Goal: Transaction & Acquisition: Purchase product/service

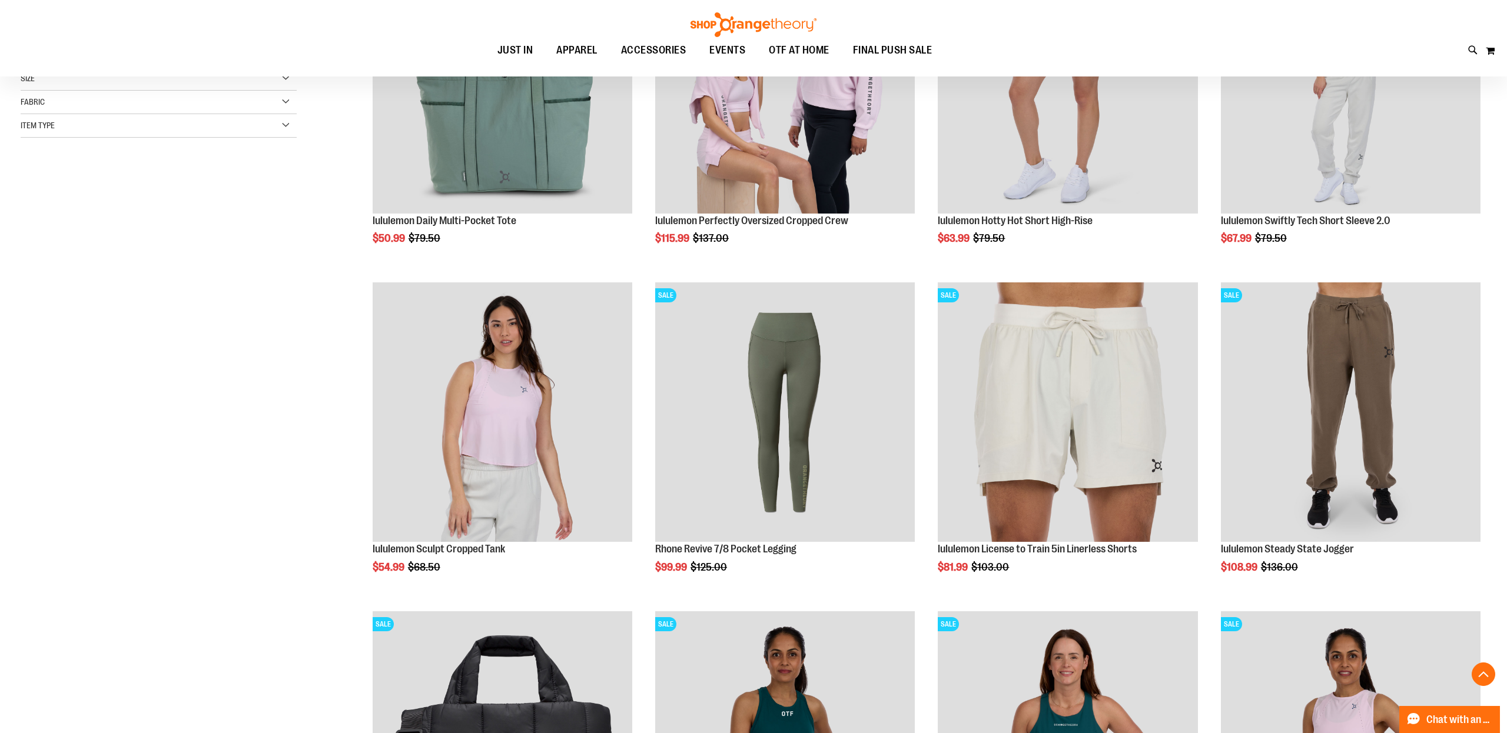
scroll to position [89, 0]
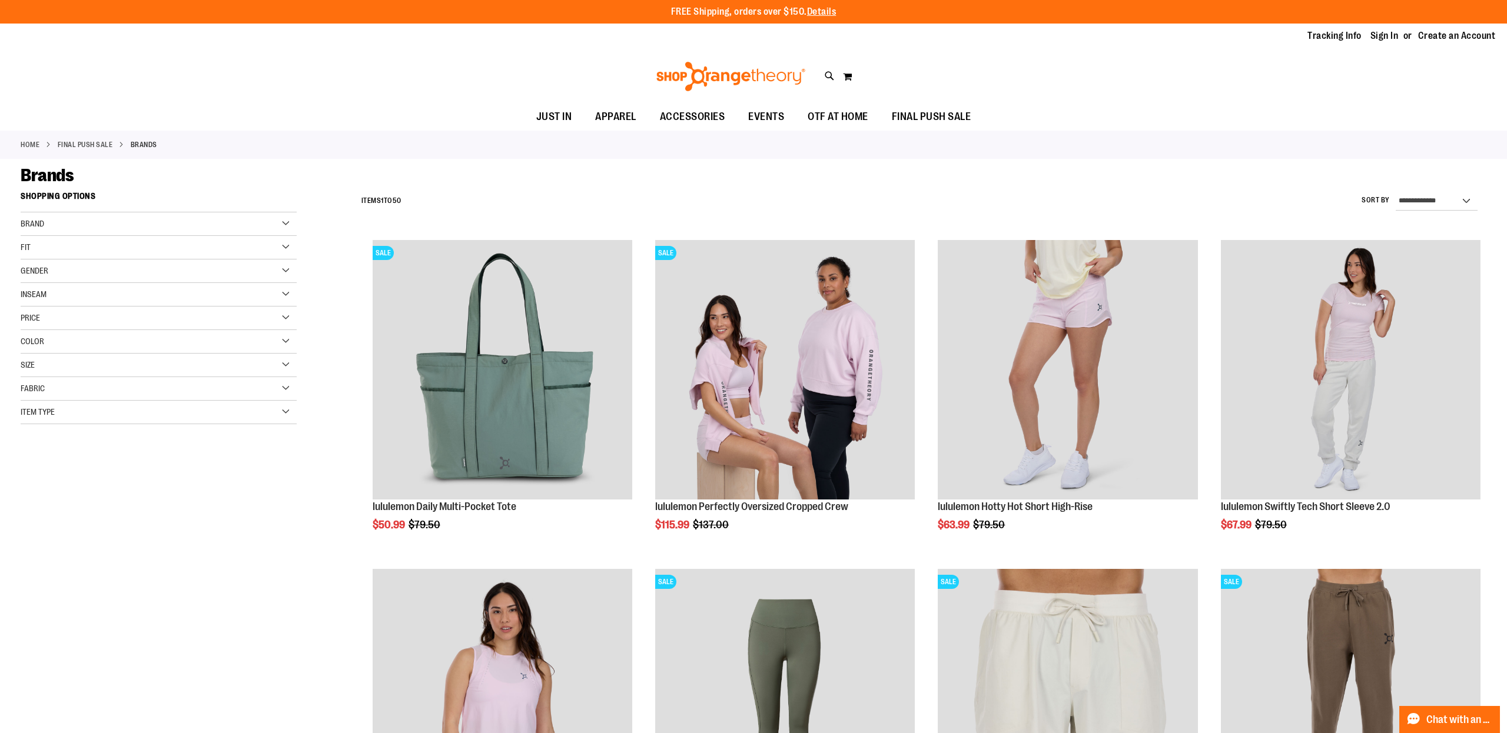
click at [283, 221] on div "Brand" at bounding box center [159, 224] width 276 height 24
click at [26, 248] on link "Nike" at bounding box center [150, 248] width 265 height 12
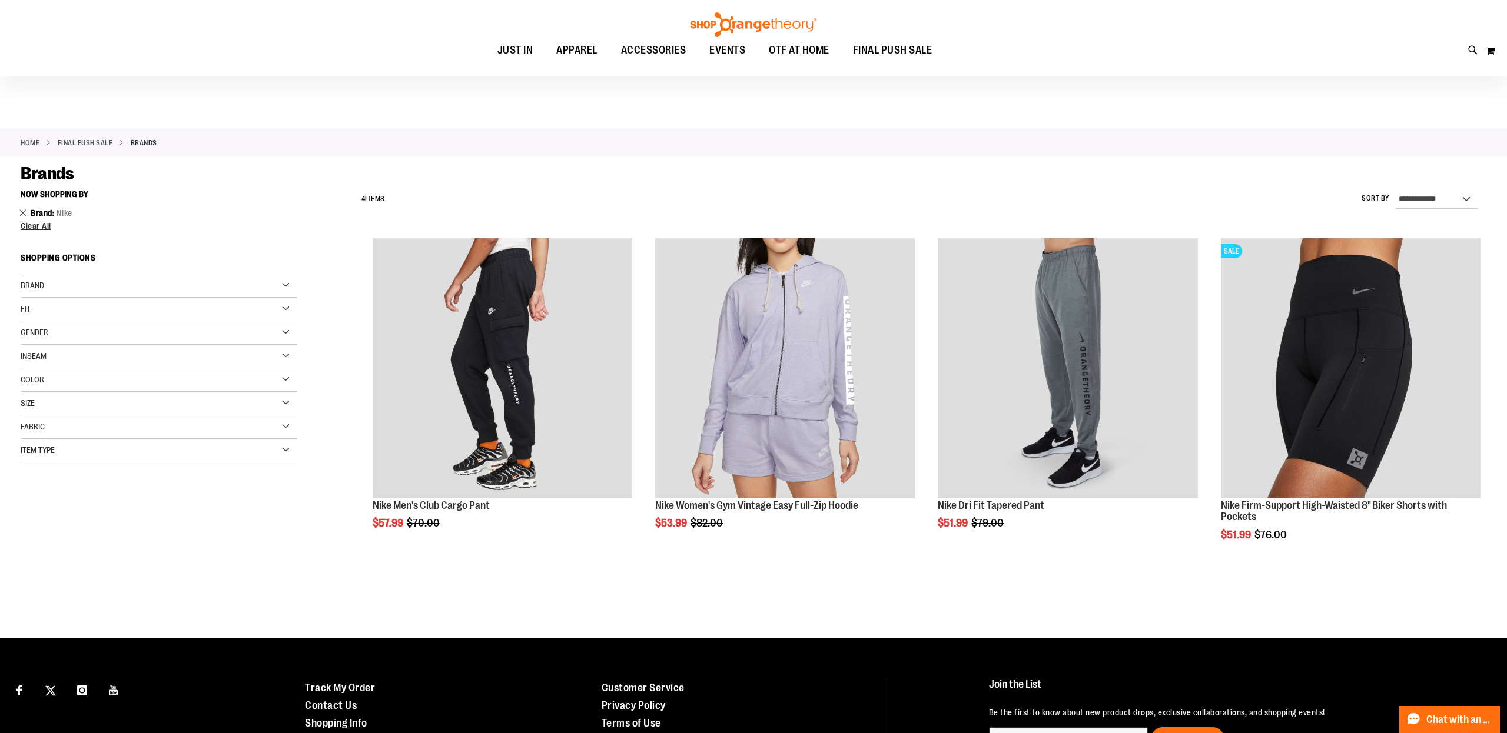
click at [20, 215] on link "Remove This Item" at bounding box center [23, 213] width 8 height 12
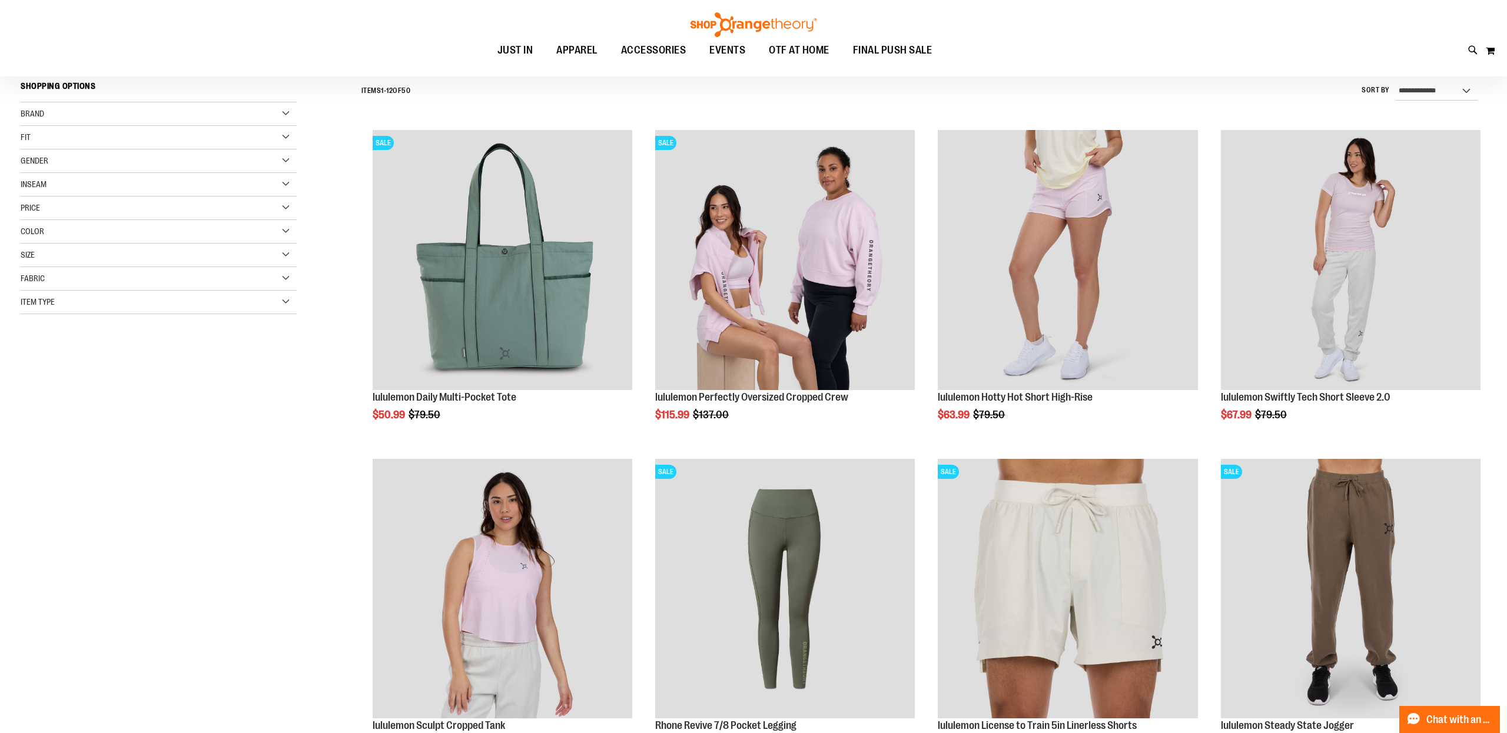
scroll to position [111, 0]
click at [286, 135] on div "Fit" at bounding box center [159, 137] width 276 height 24
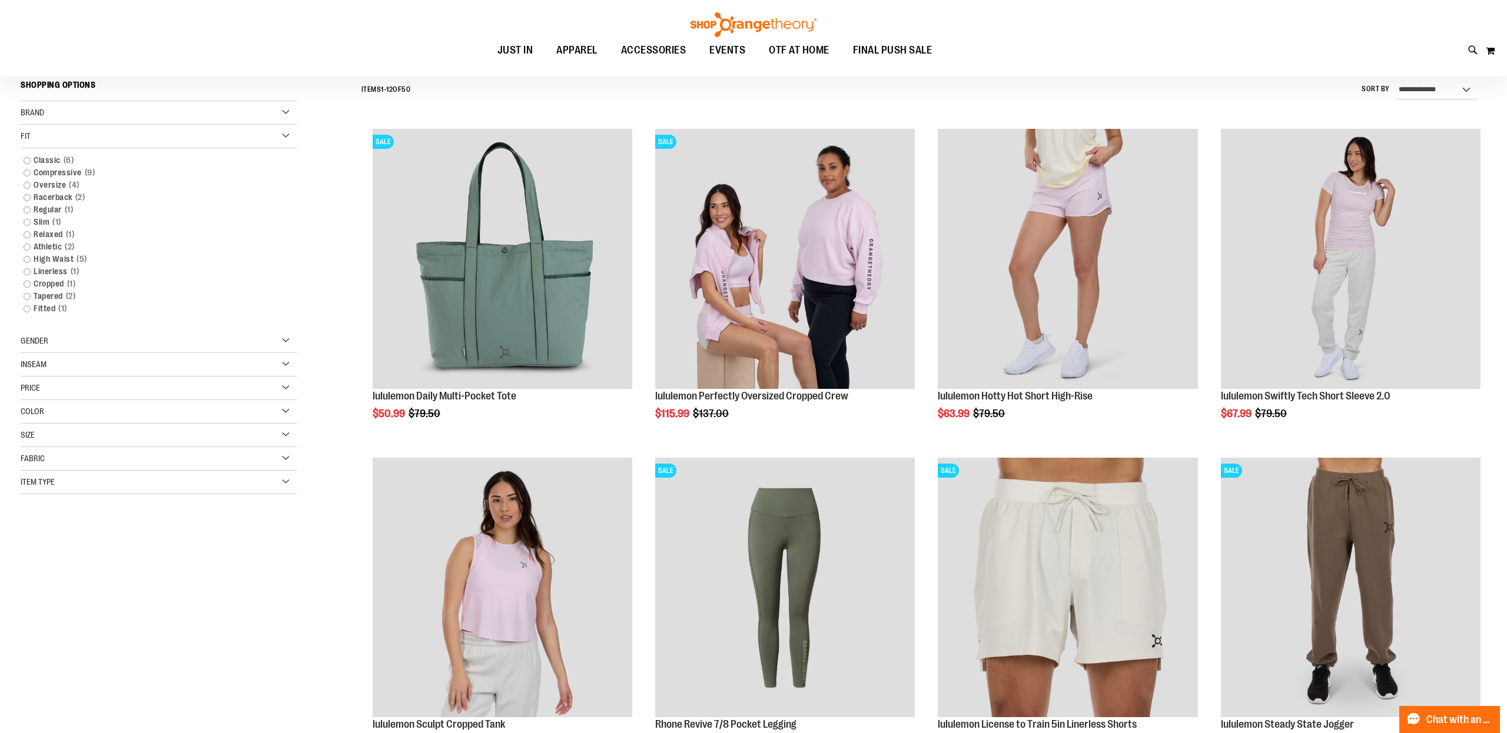
click at [286, 135] on div "Fit" at bounding box center [159, 137] width 276 height 24
click at [285, 297] on div "Item Type" at bounding box center [159, 302] width 276 height 24
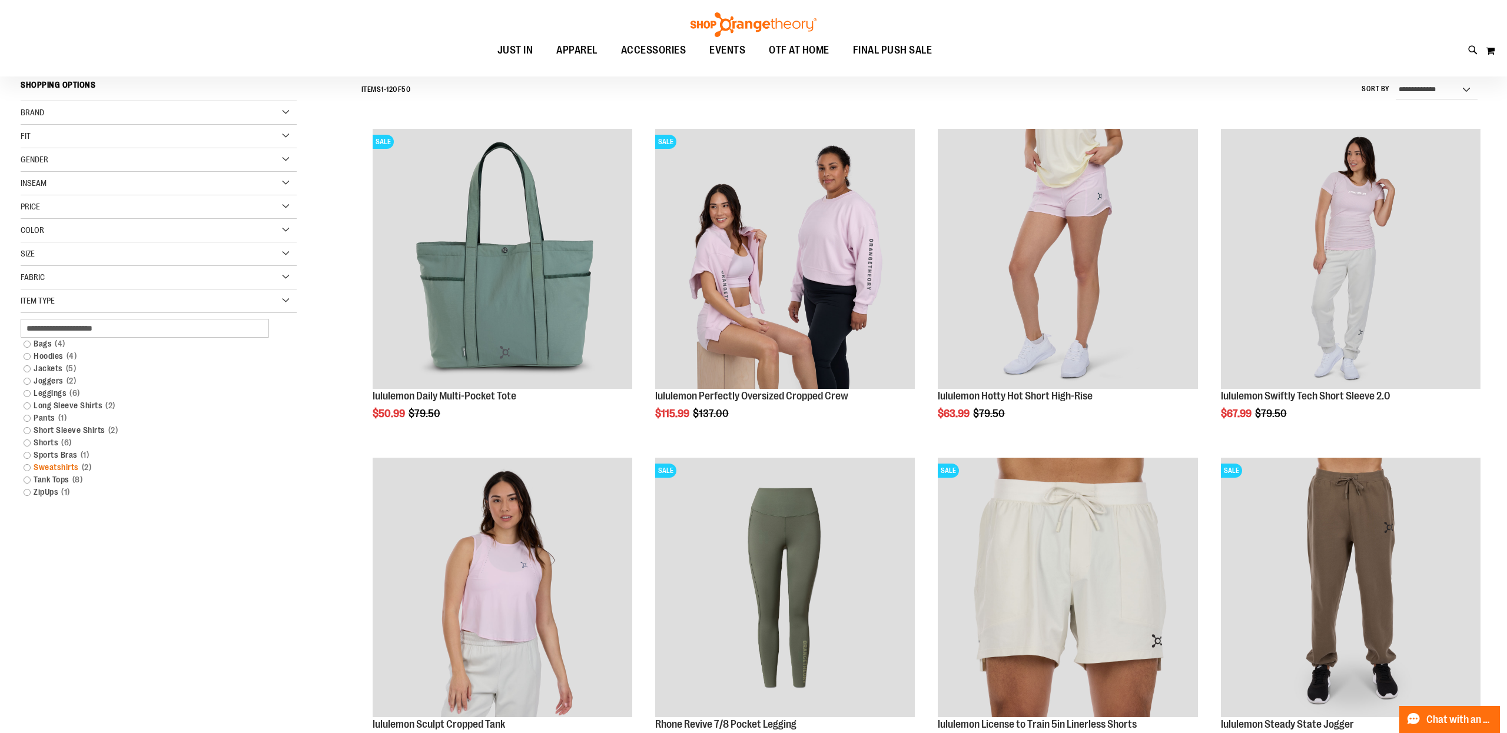
click at [28, 467] on link "Sweatshirts 2 items" at bounding box center [150, 467] width 265 height 12
click at [26, 469] on link "Sweatshirts 2 items" at bounding box center [150, 469] width 265 height 12
click at [61, 470] on link "Sweatshirts 2 items" at bounding box center [150, 469] width 265 height 12
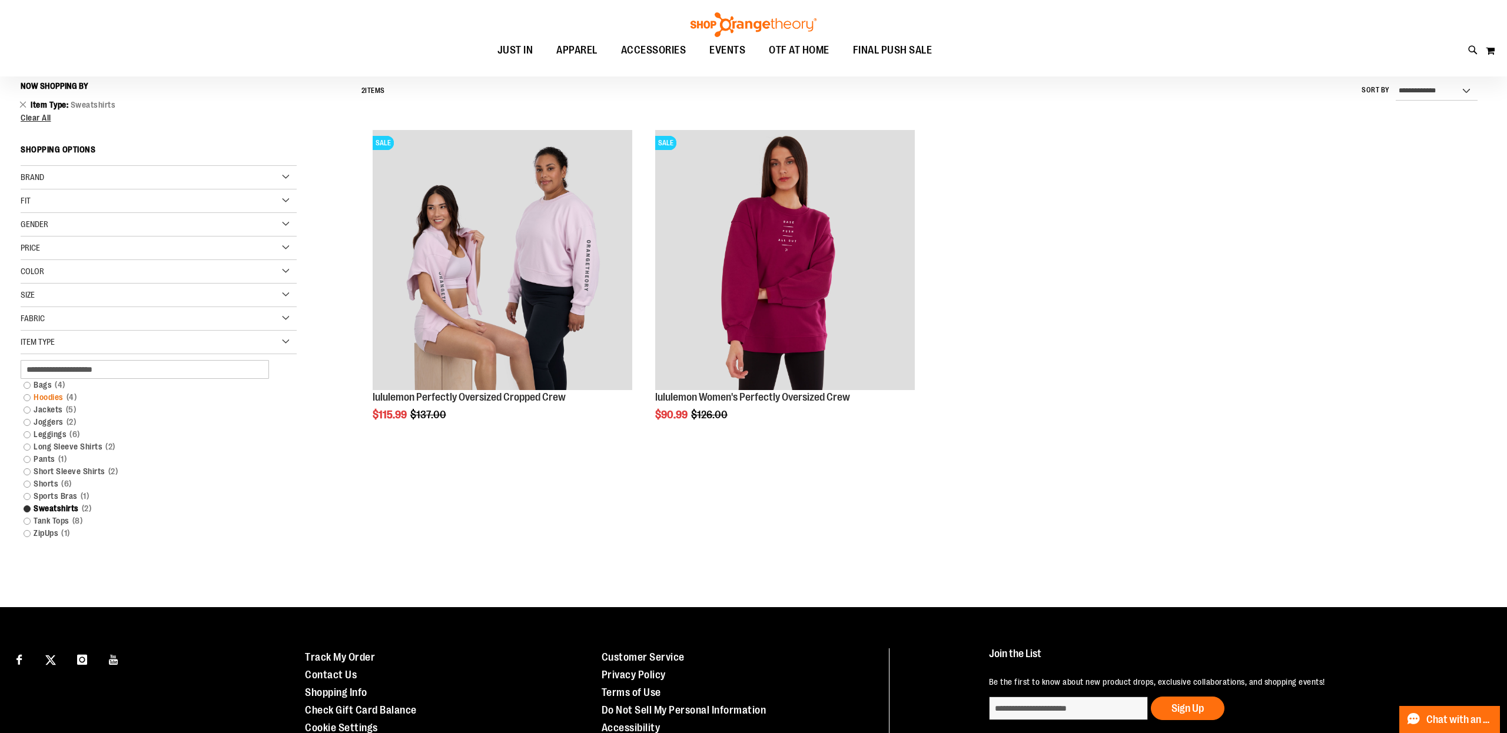
click at [37, 397] on link "Hoodies 4 items" at bounding box center [150, 397] width 265 height 12
click at [27, 397] on link "Hoodies 4 items" at bounding box center [150, 397] width 265 height 12
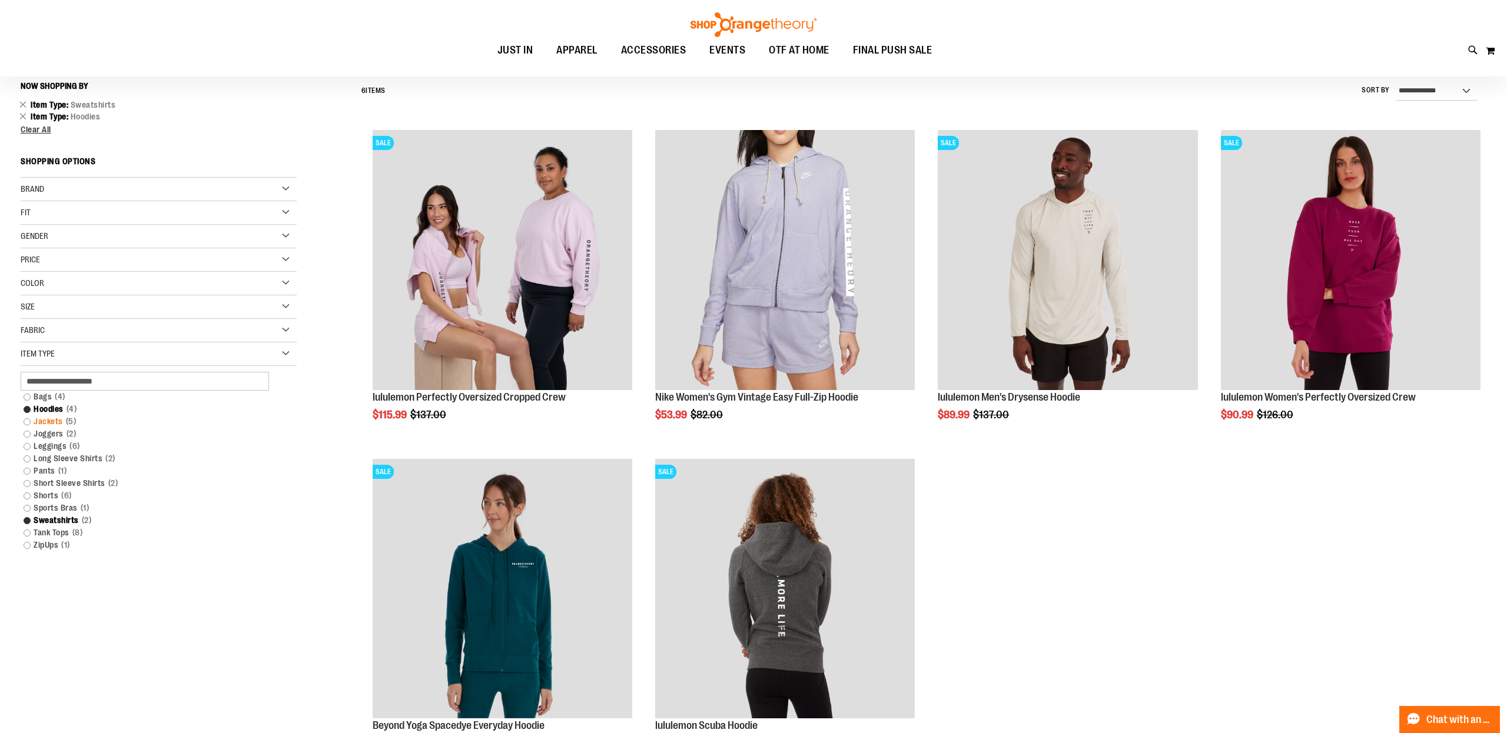
click at [44, 422] on link "Jackets 5 items" at bounding box center [150, 422] width 265 height 12
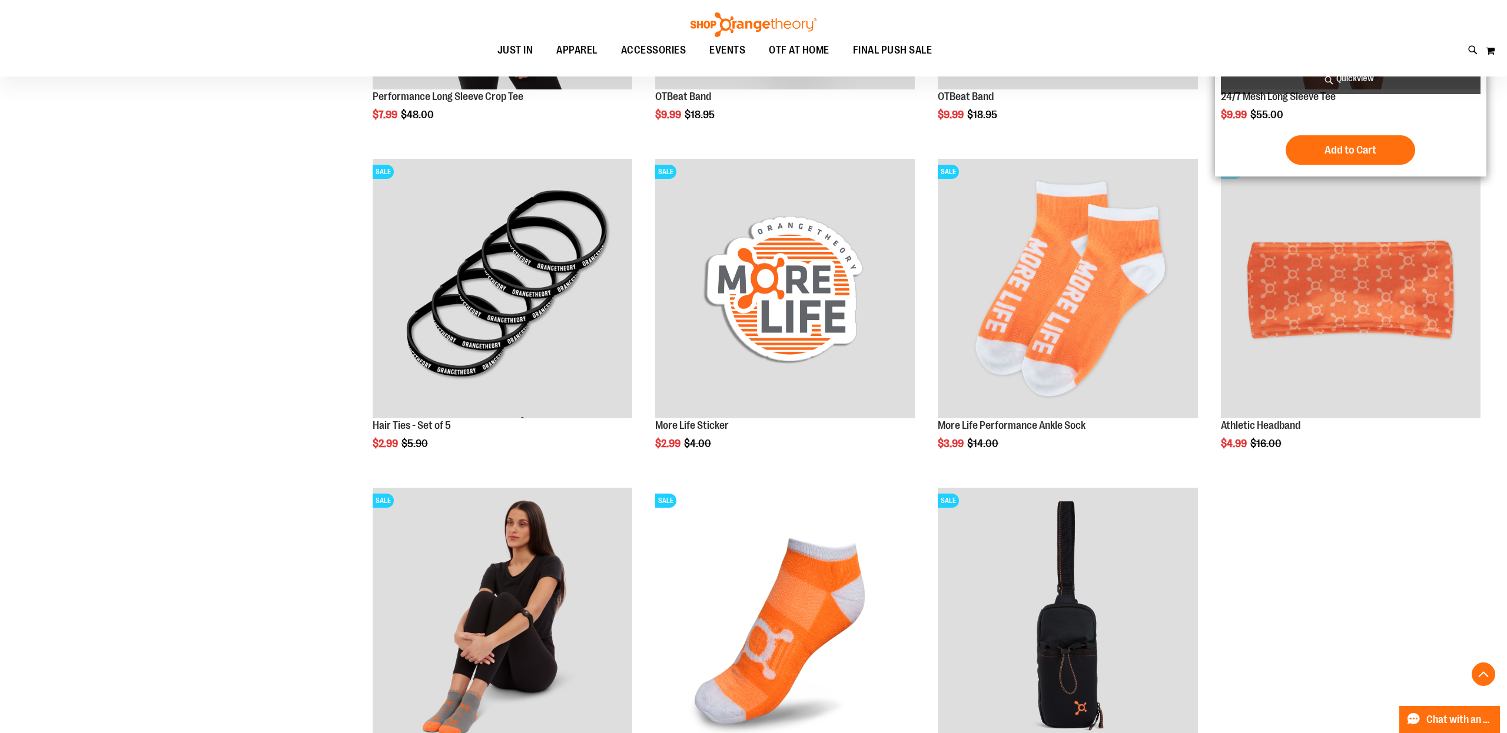
scroll to position [707, 0]
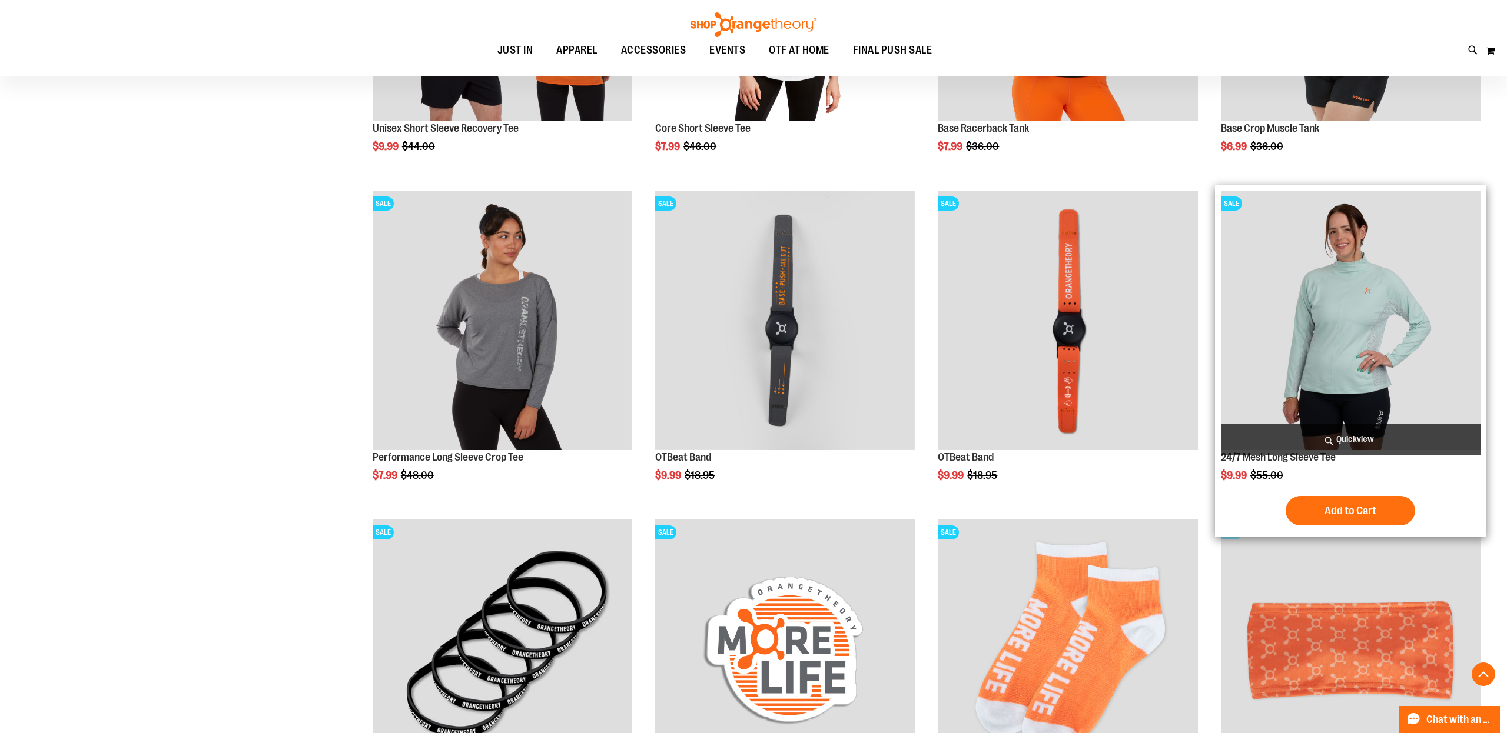
click at [1311, 359] on img "product" at bounding box center [1351, 321] width 260 height 260
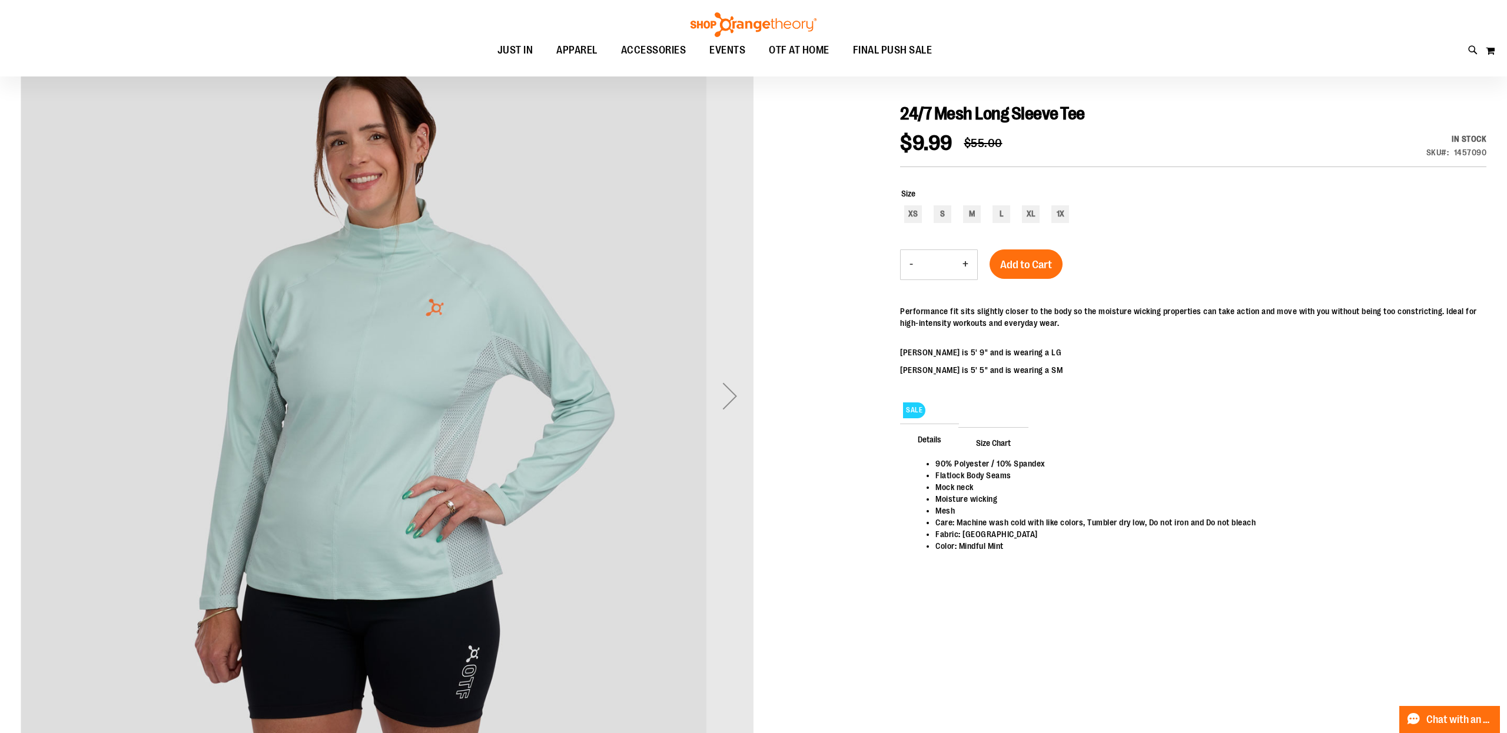
scroll to position [146, 0]
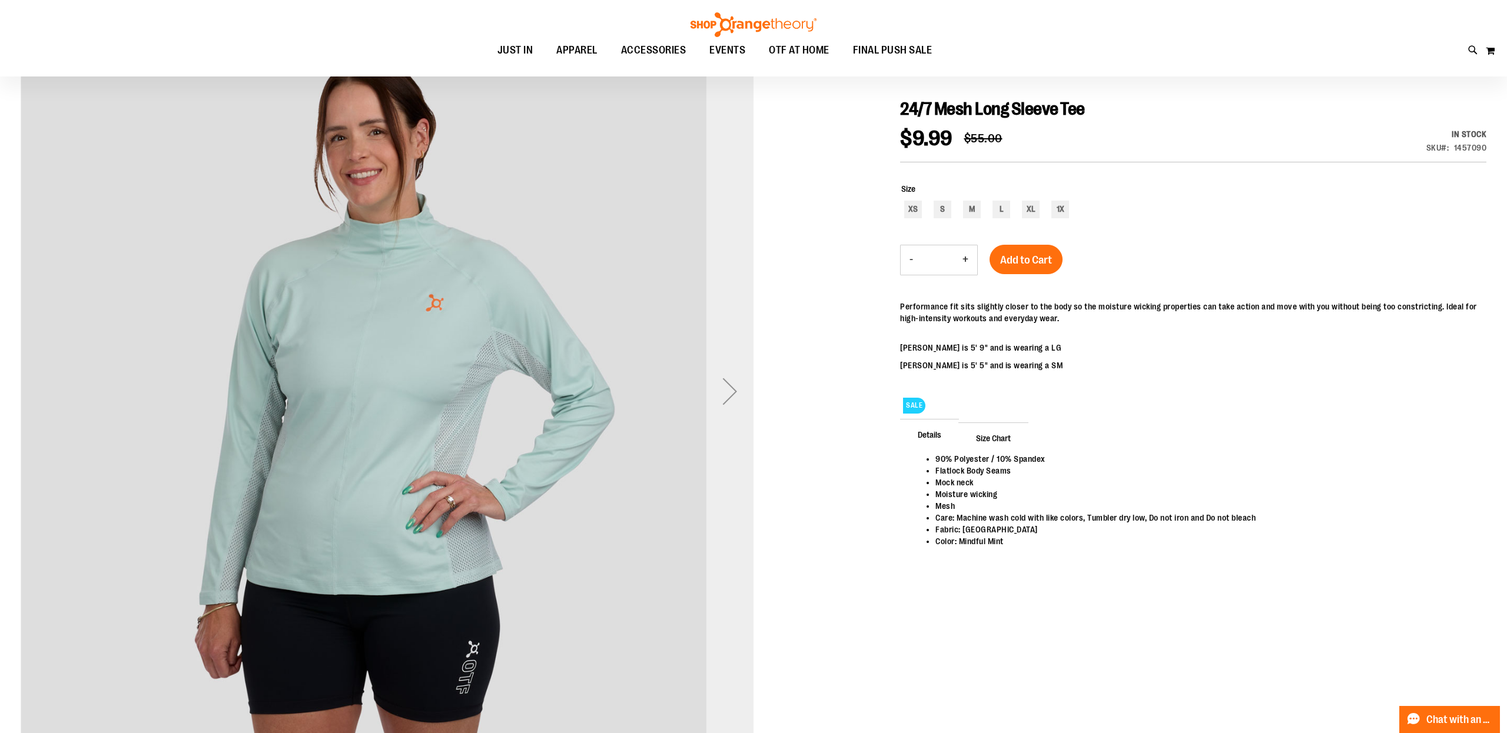
click at [723, 394] on div "Next" at bounding box center [729, 391] width 47 height 47
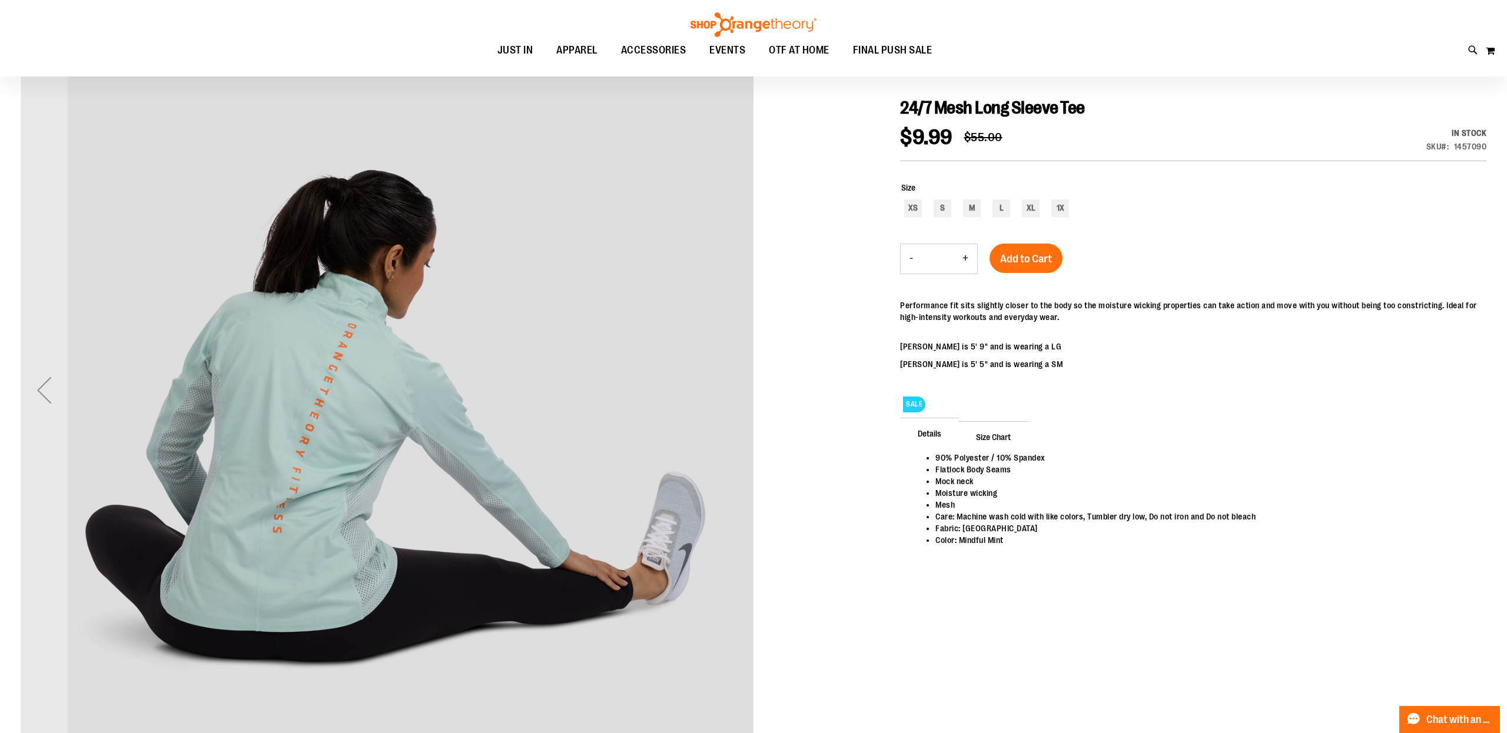
scroll to position [148, 0]
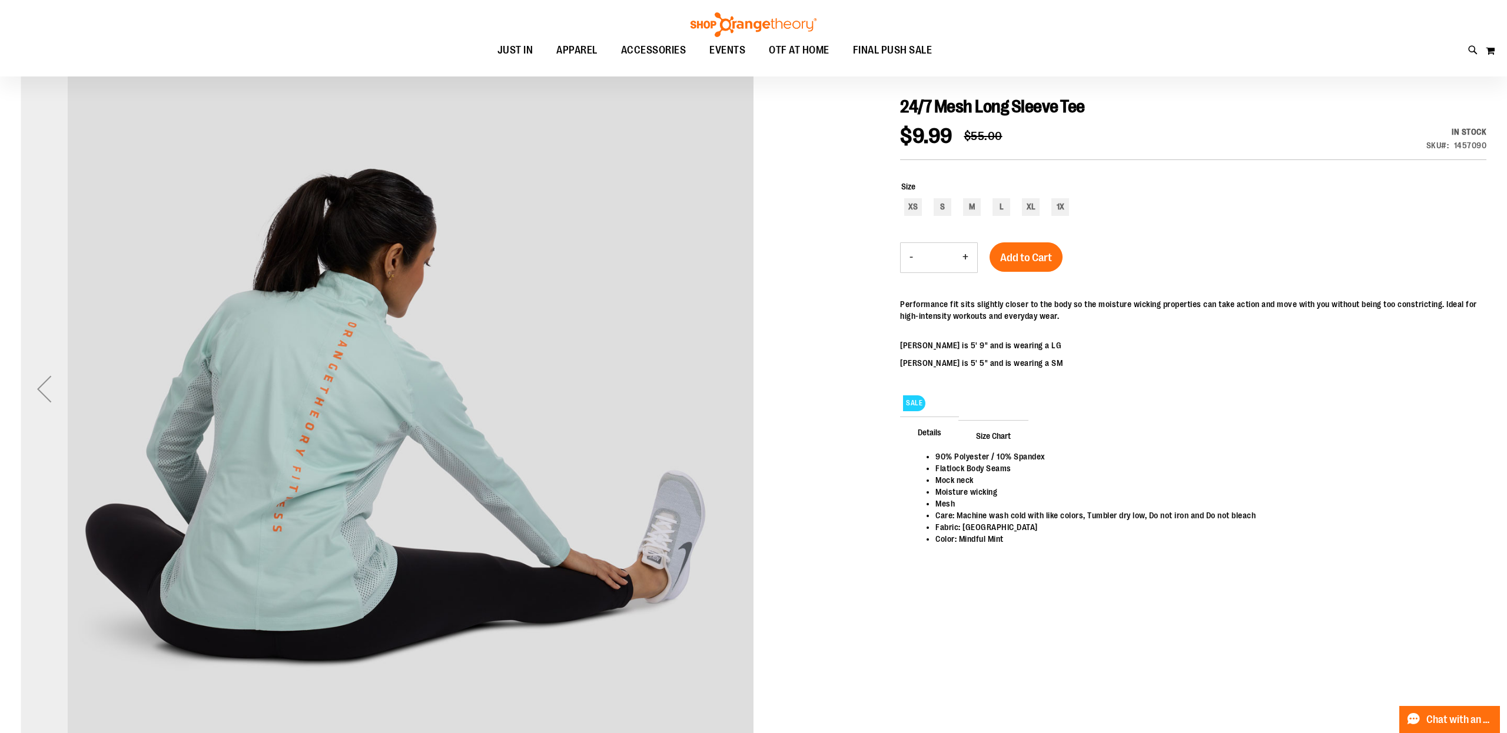
click at [46, 396] on div "Previous" at bounding box center [44, 389] width 47 height 47
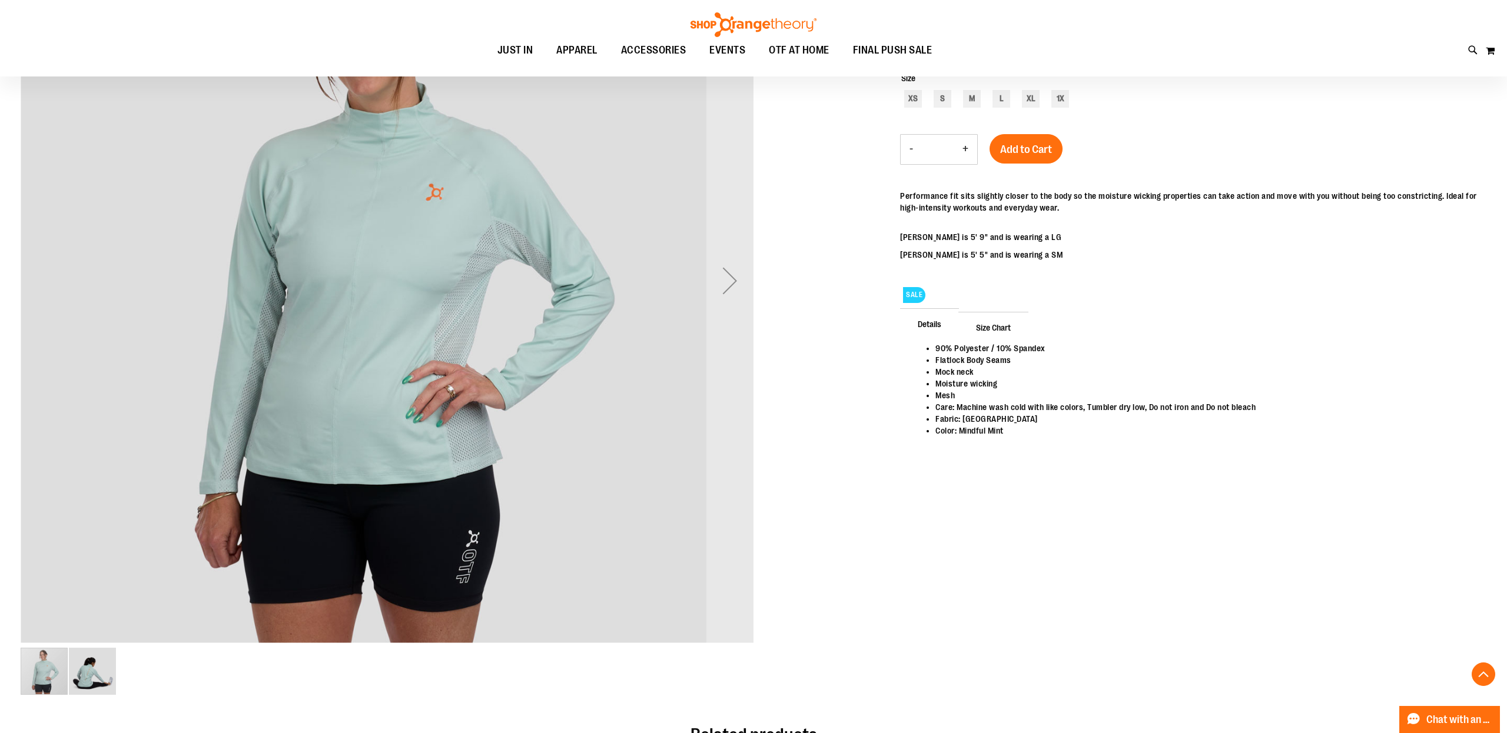
scroll to position [261, 0]
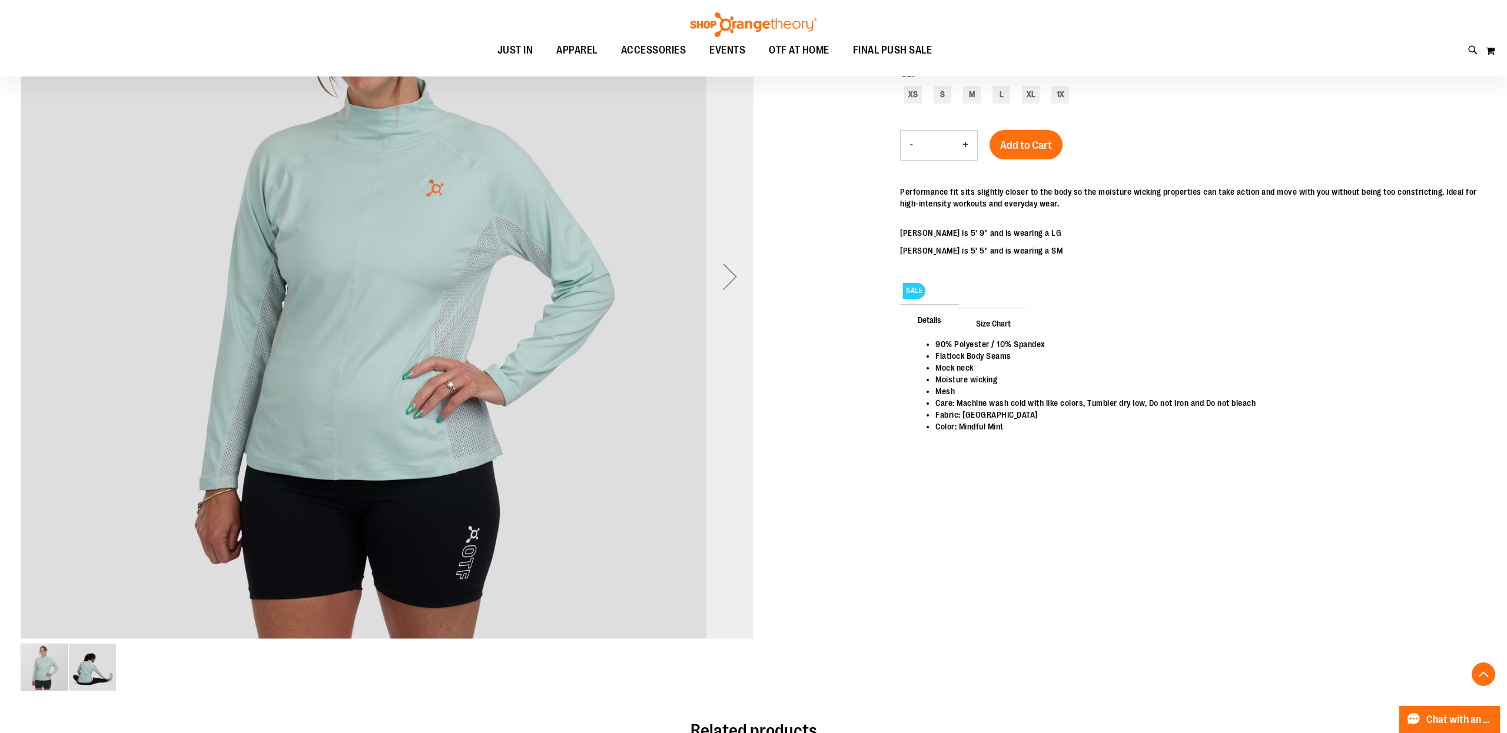
click at [732, 282] on div "Next" at bounding box center [729, 276] width 47 height 47
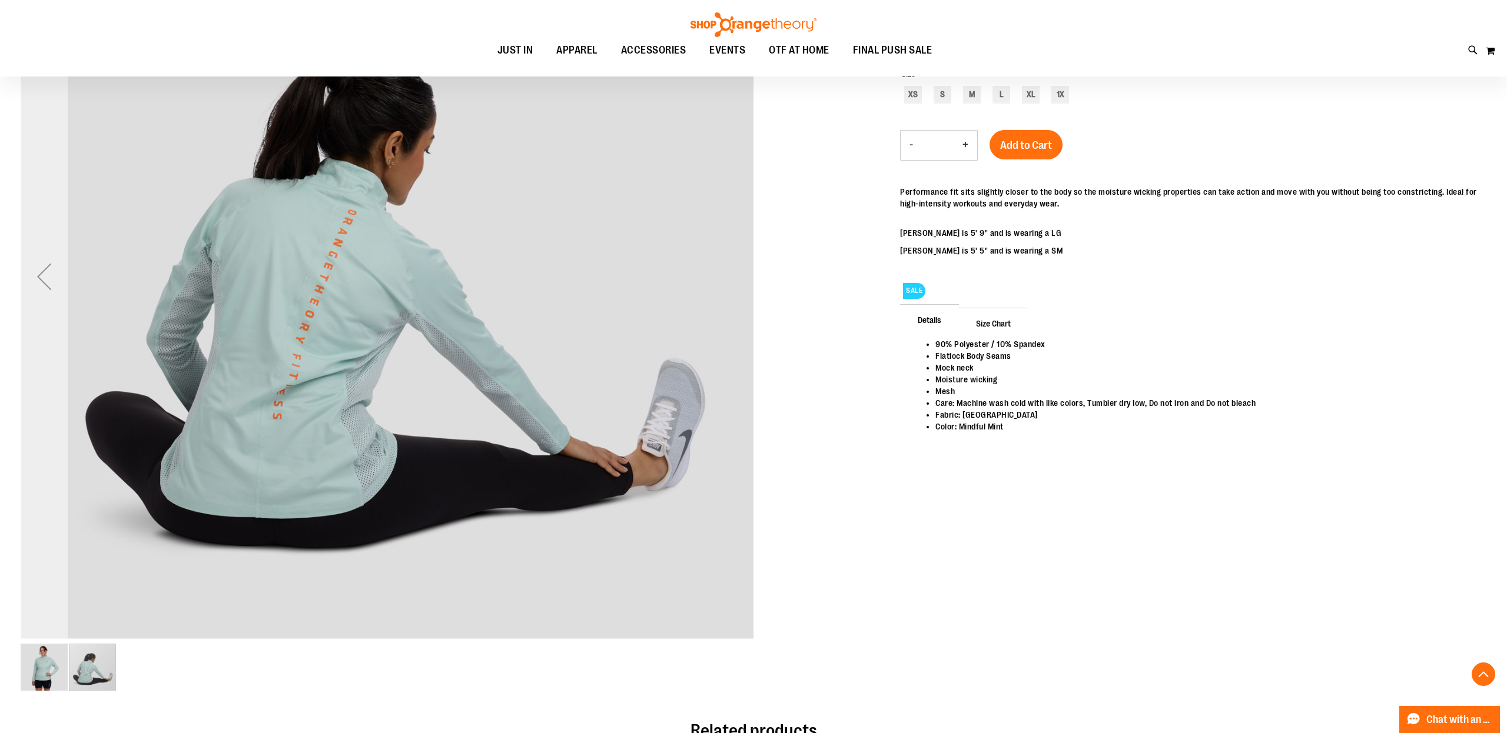
click at [47, 287] on div "Previous" at bounding box center [44, 276] width 47 height 47
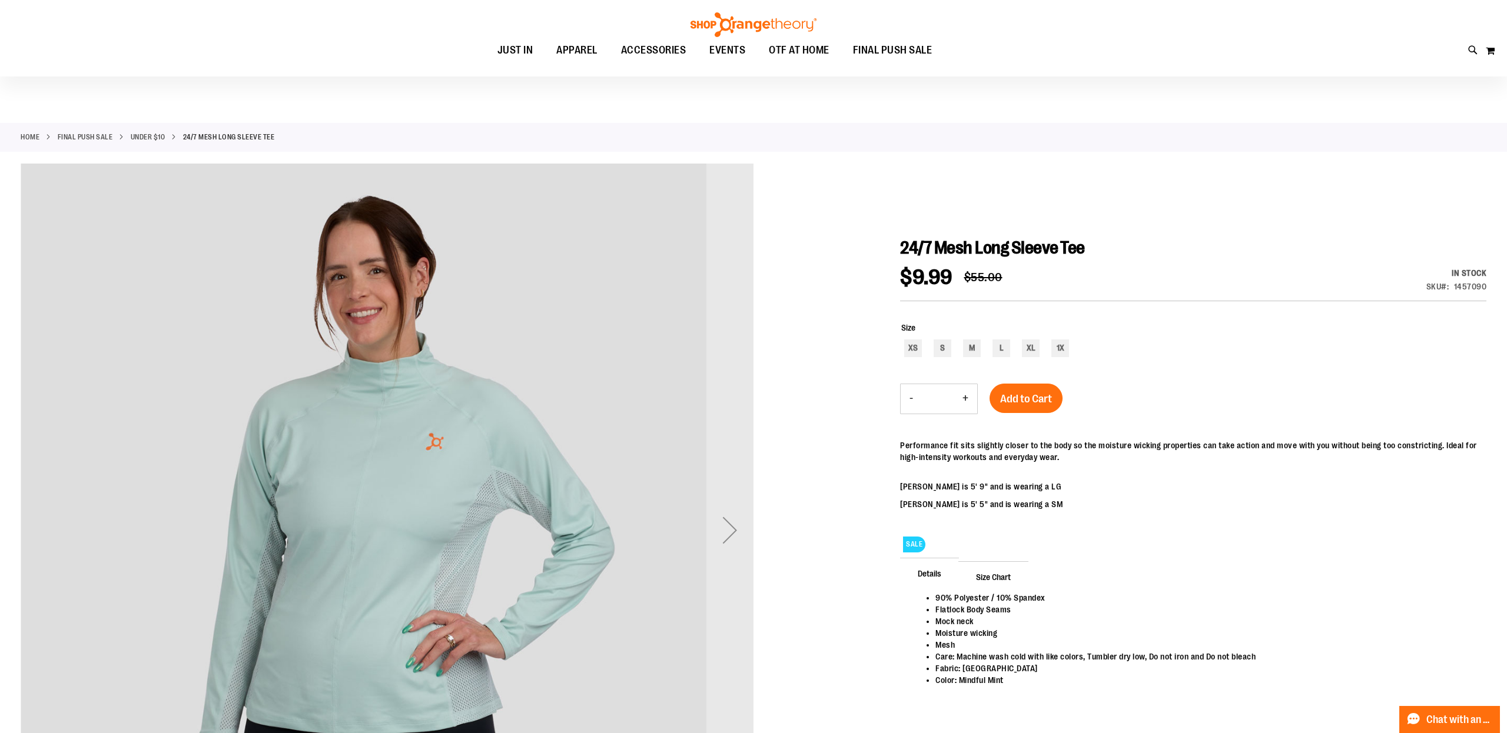
scroll to position [0, 0]
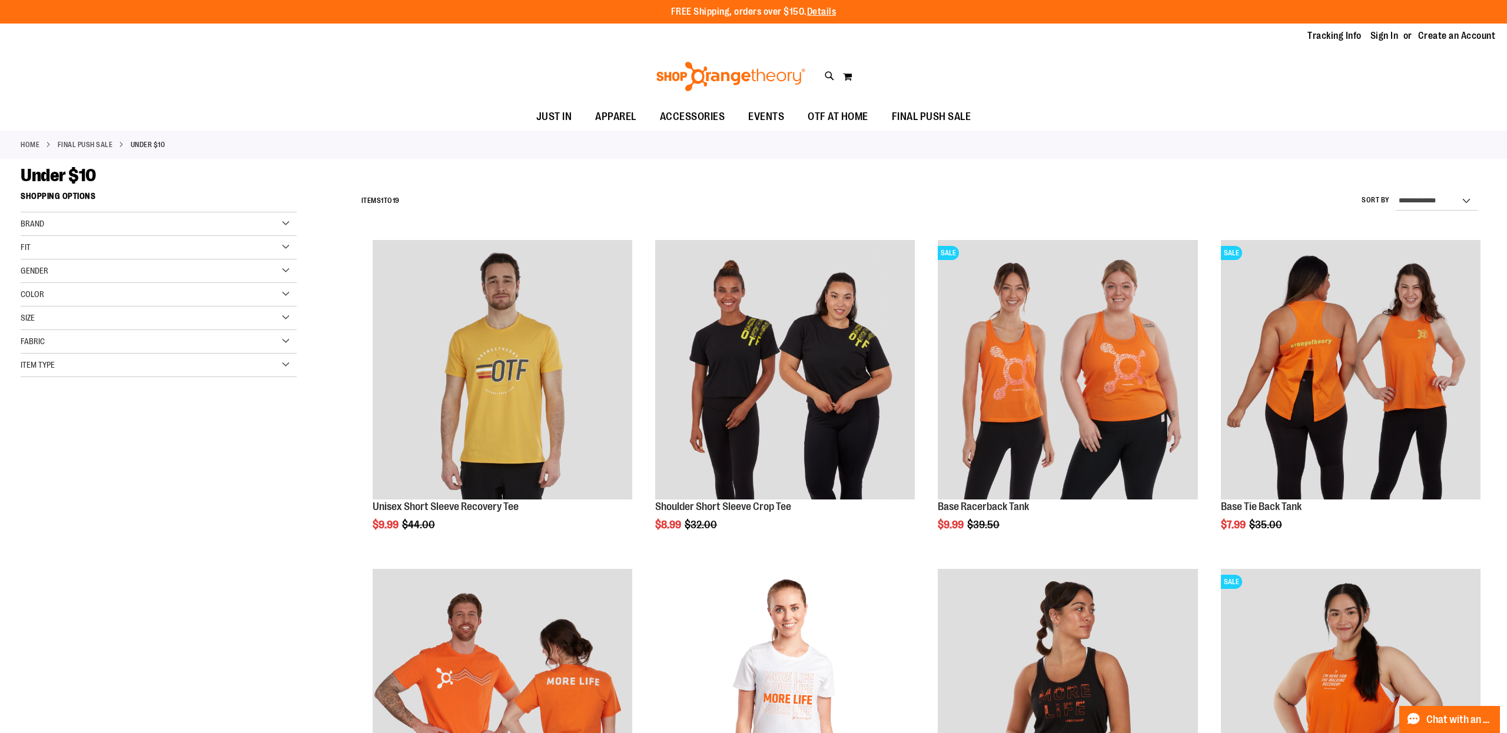
click at [95, 142] on link "FINAL PUSH SALE" at bounding box center [85, 144] width 55 height 11
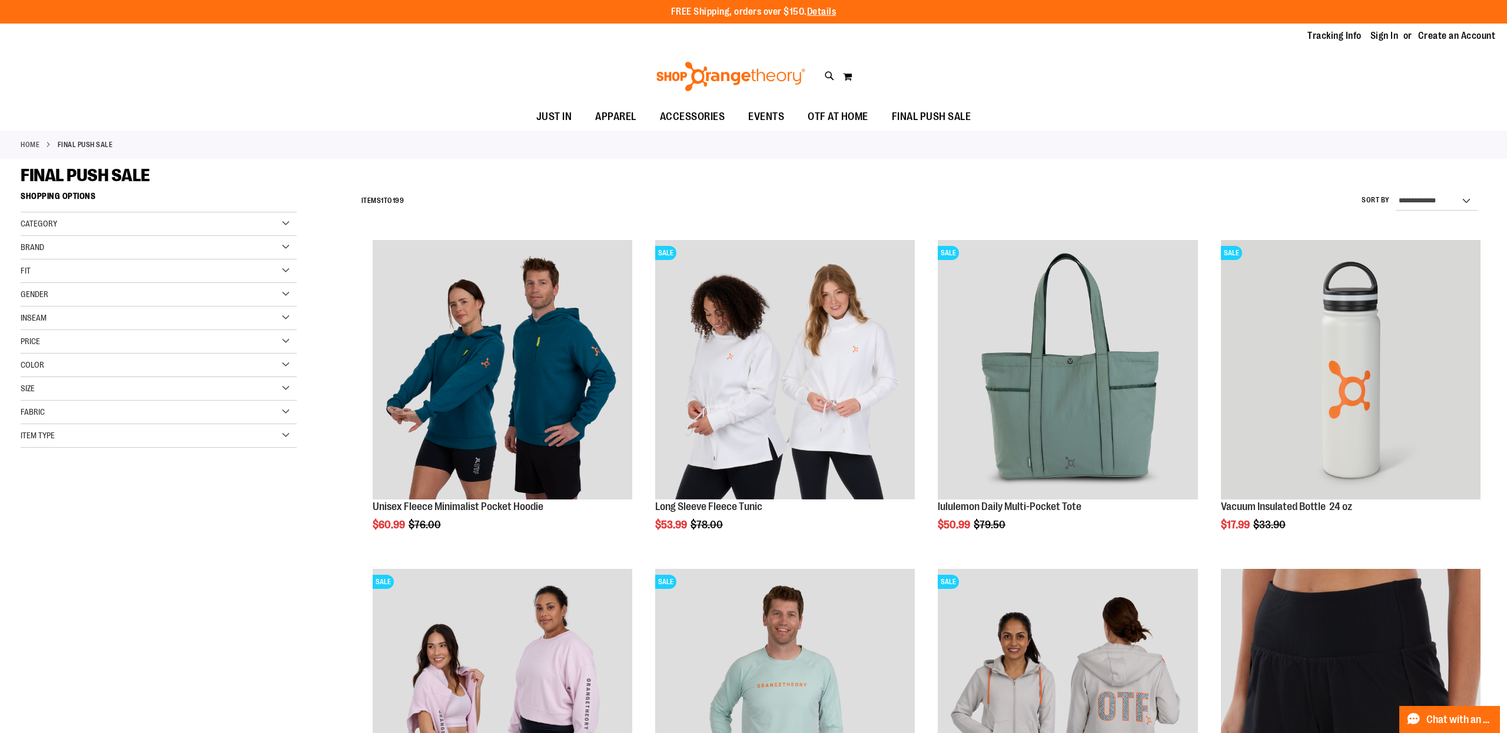
click at [287, 436] on div "Item Type" at bounding box center [159, 436] width 276 height 24
click at [37, 517] on link "Hoodies 12 items" at bounding box center [150, 516] width 265 height 12
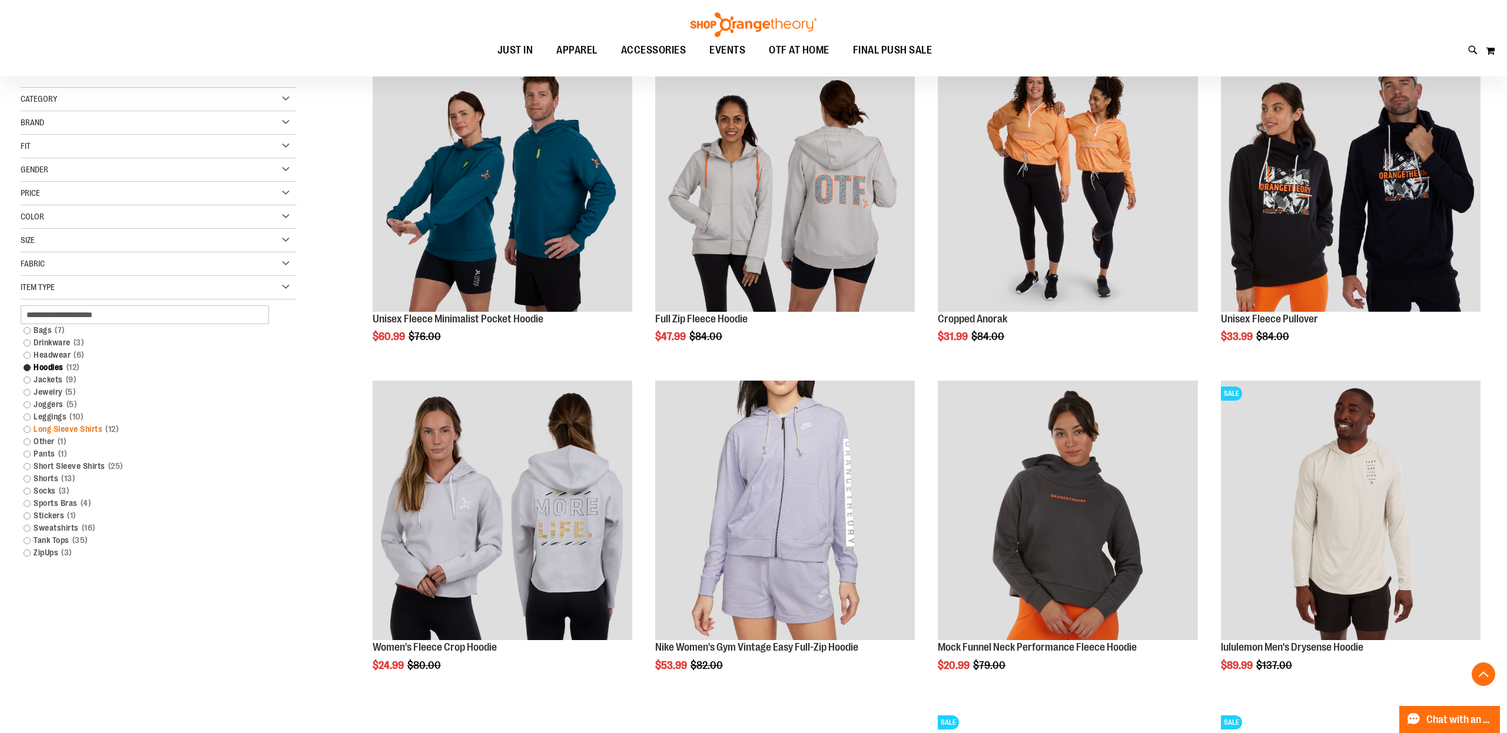
scroll to position [190, 0]
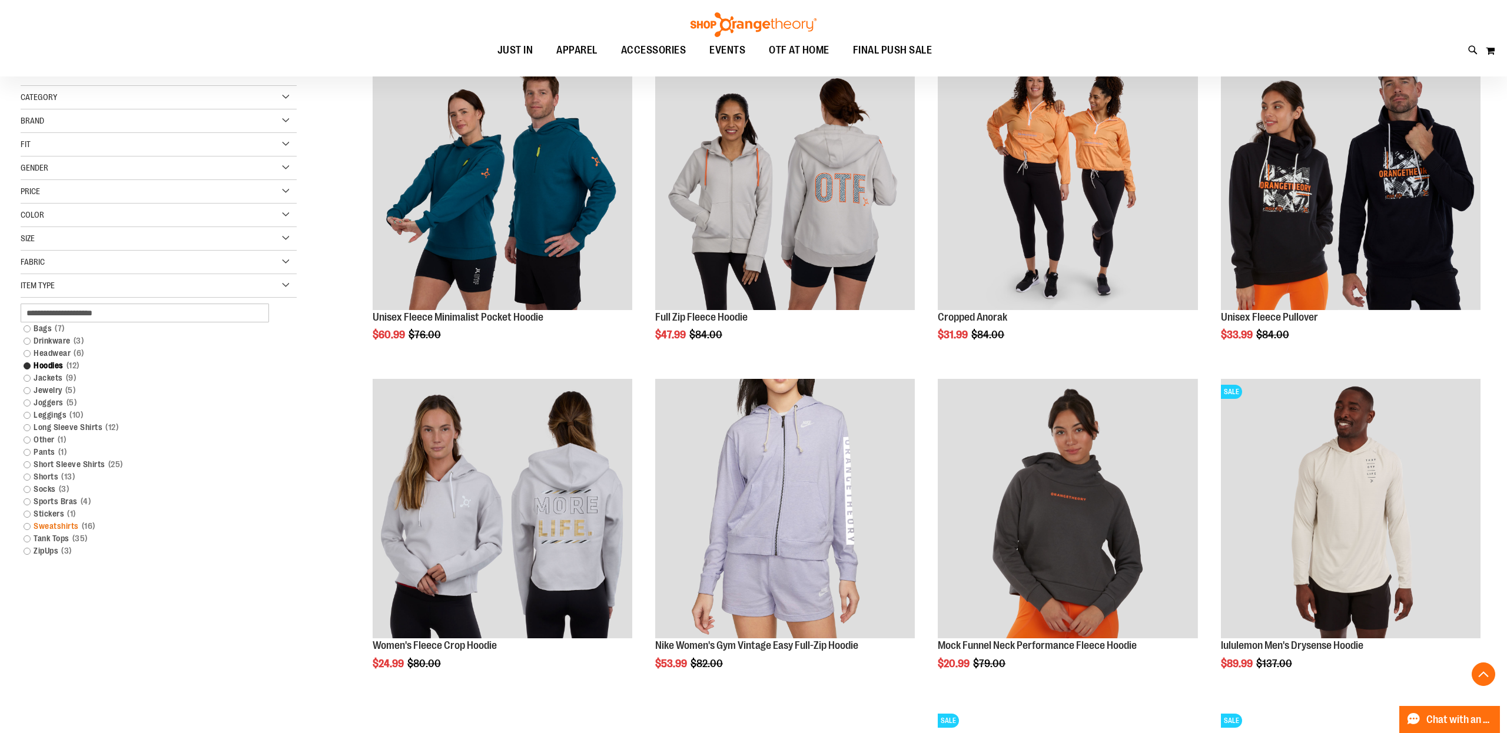
click at [44, 525] on link "Sweatshirts 16 items" at bounding box center [150, 526] width 265 height 12
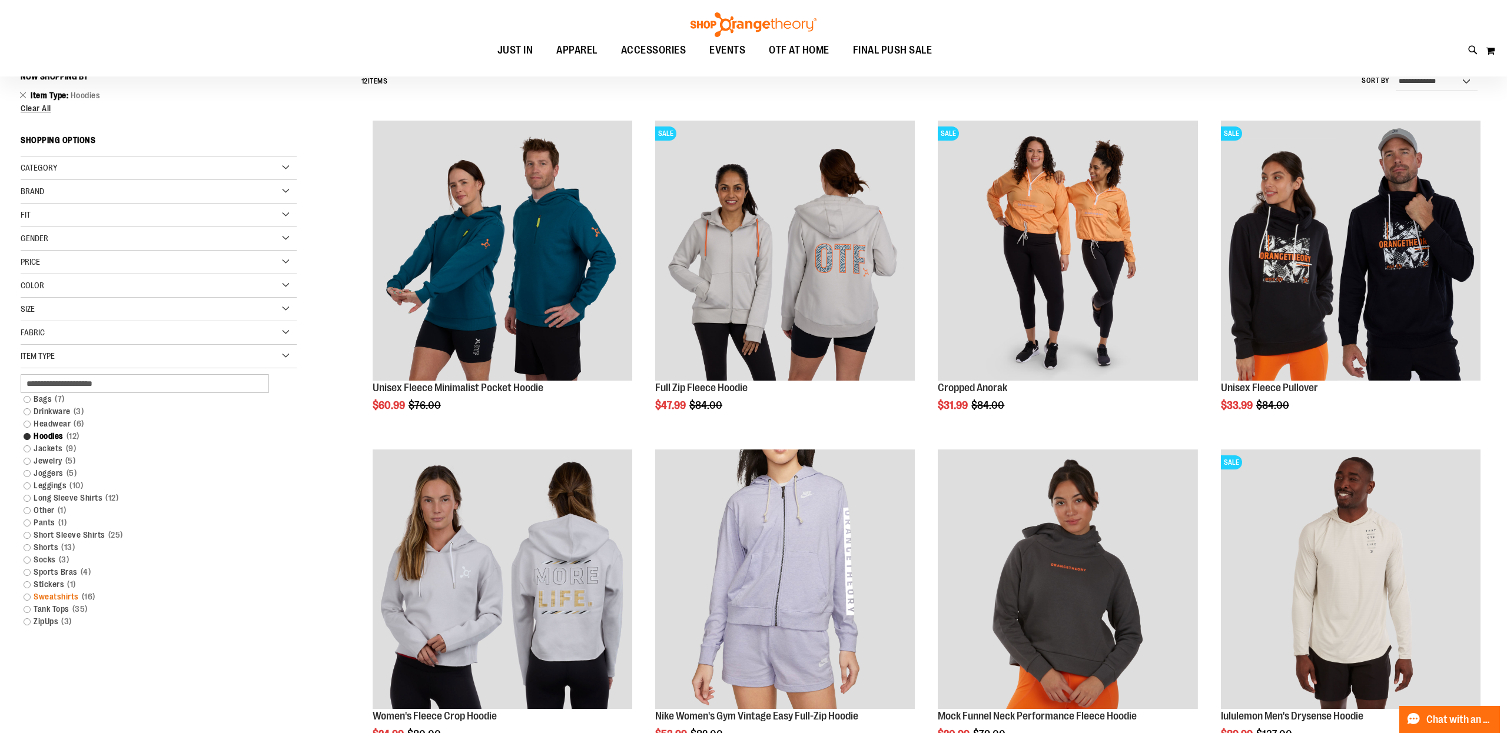
scroll to position [109, 0]
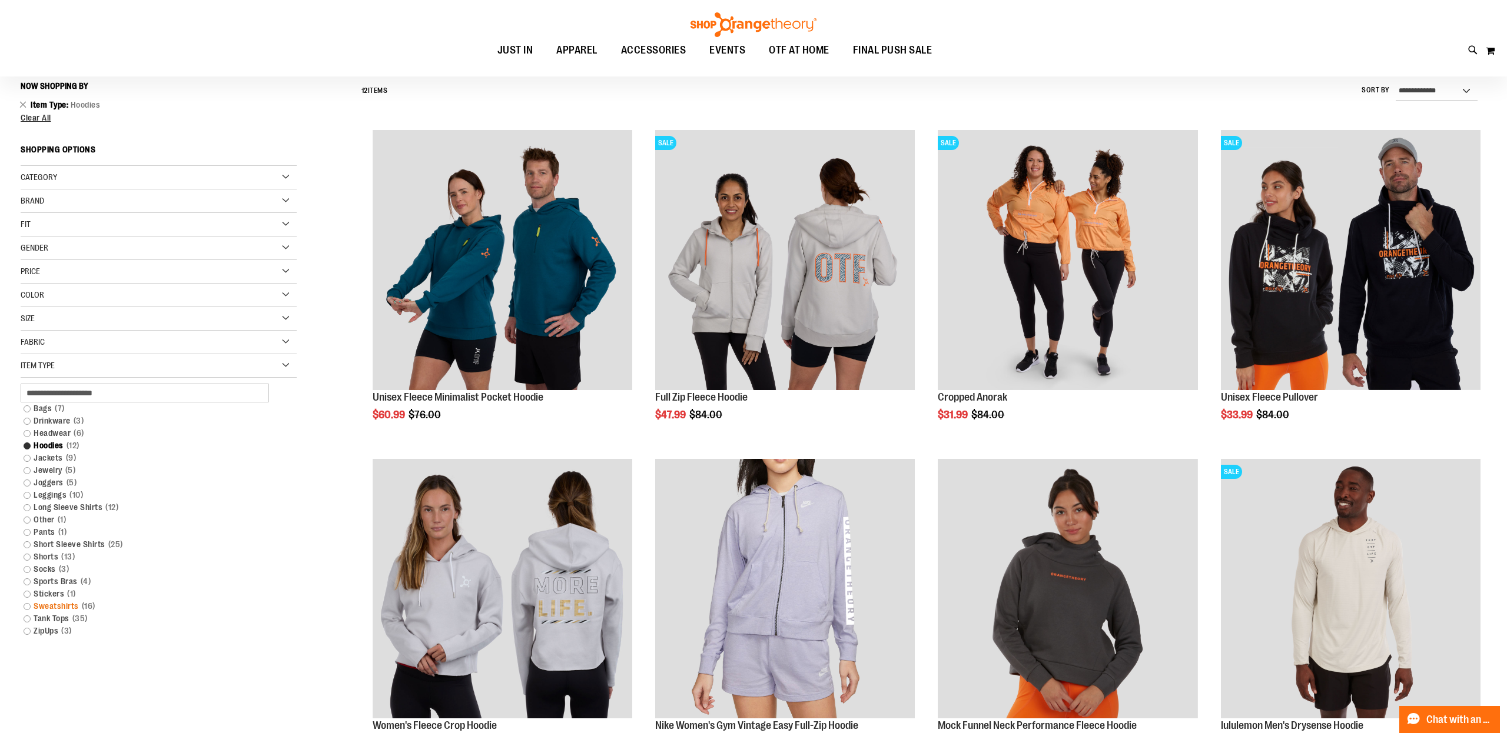
click at [29, 609] on link "Sweatshirts 16 items" at bounding box center [150, 606] width 265 height 12
click at [46, 607] on link "Sweatshirts 16 items" at bounding box center [150, 606] width 265 height 12
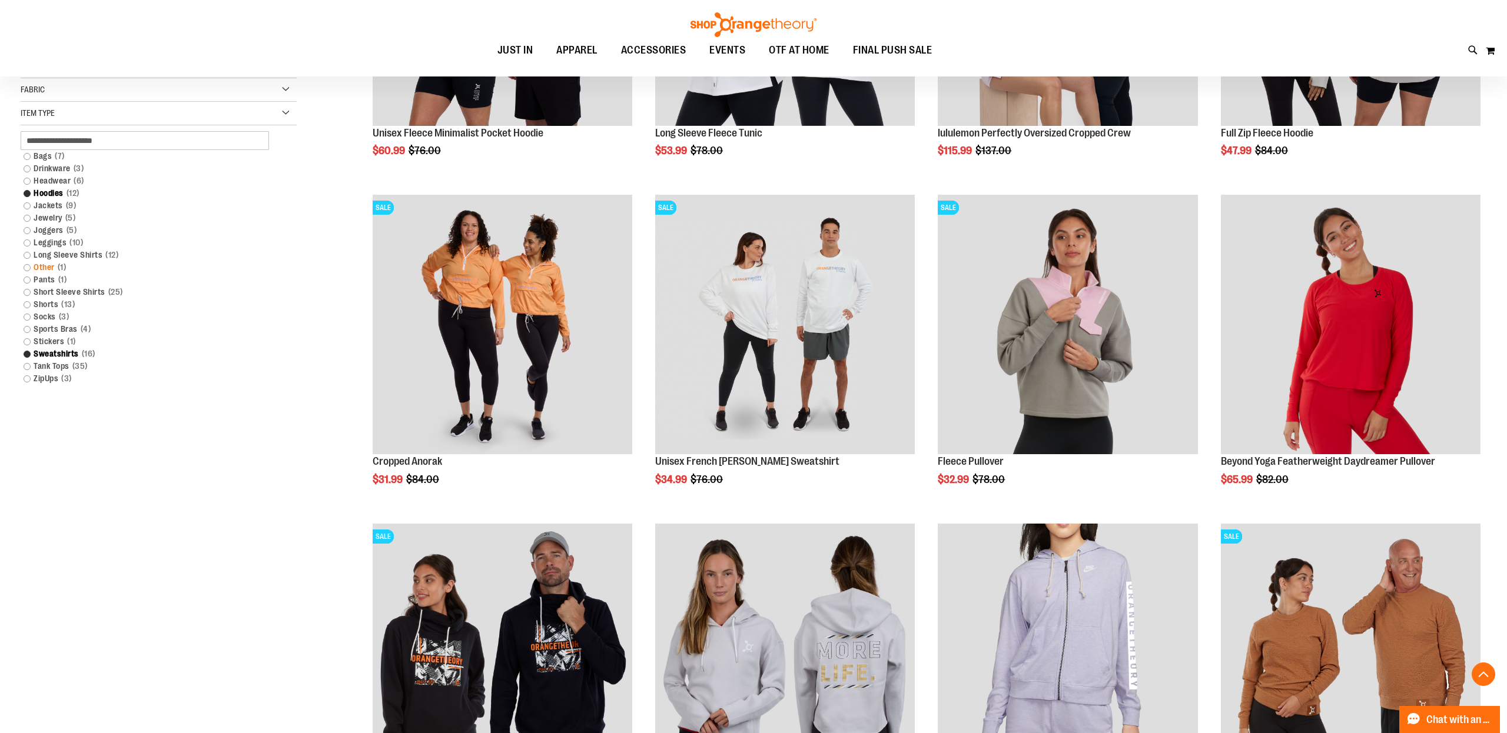
scroll to position [376, 0]
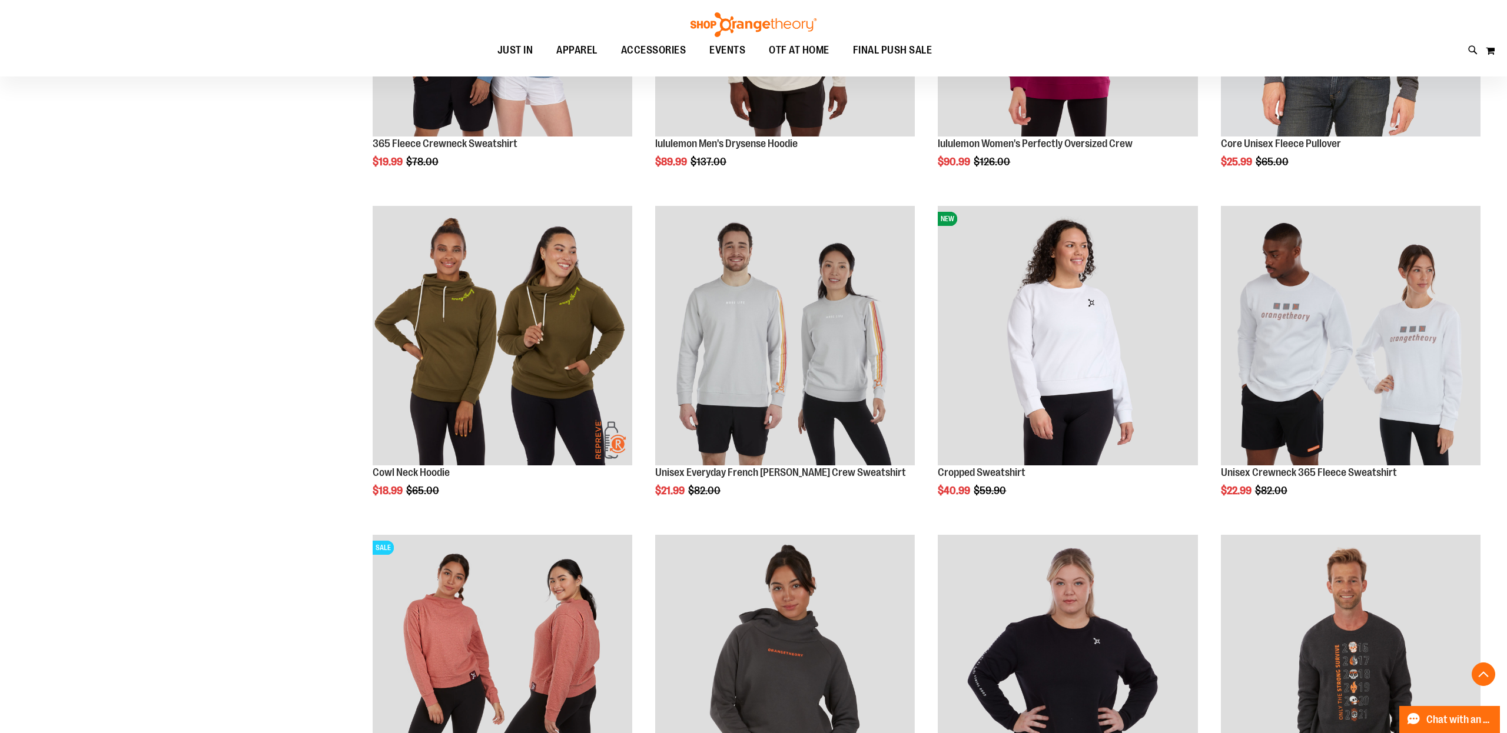
scroll to position [1683, 0]
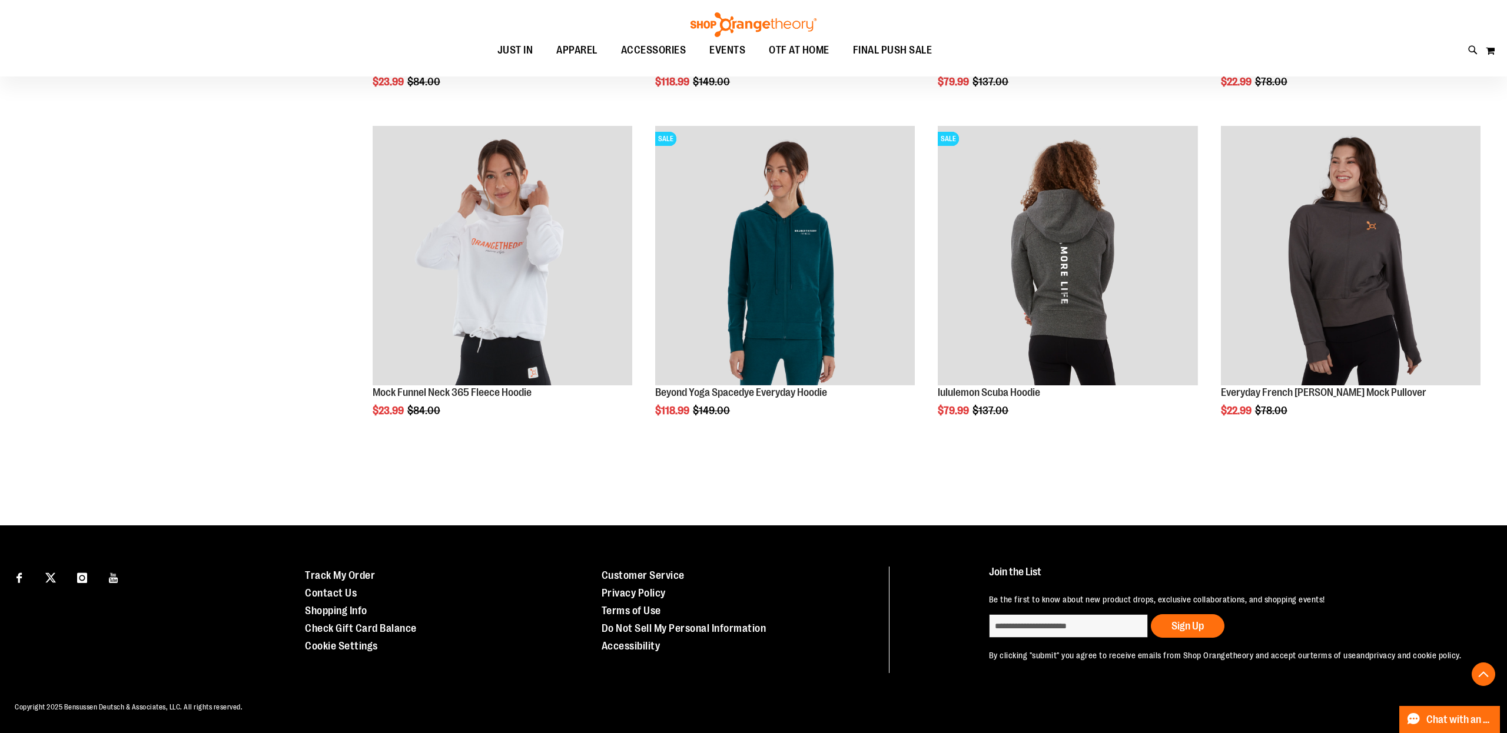
scroll to position [3416, 0]
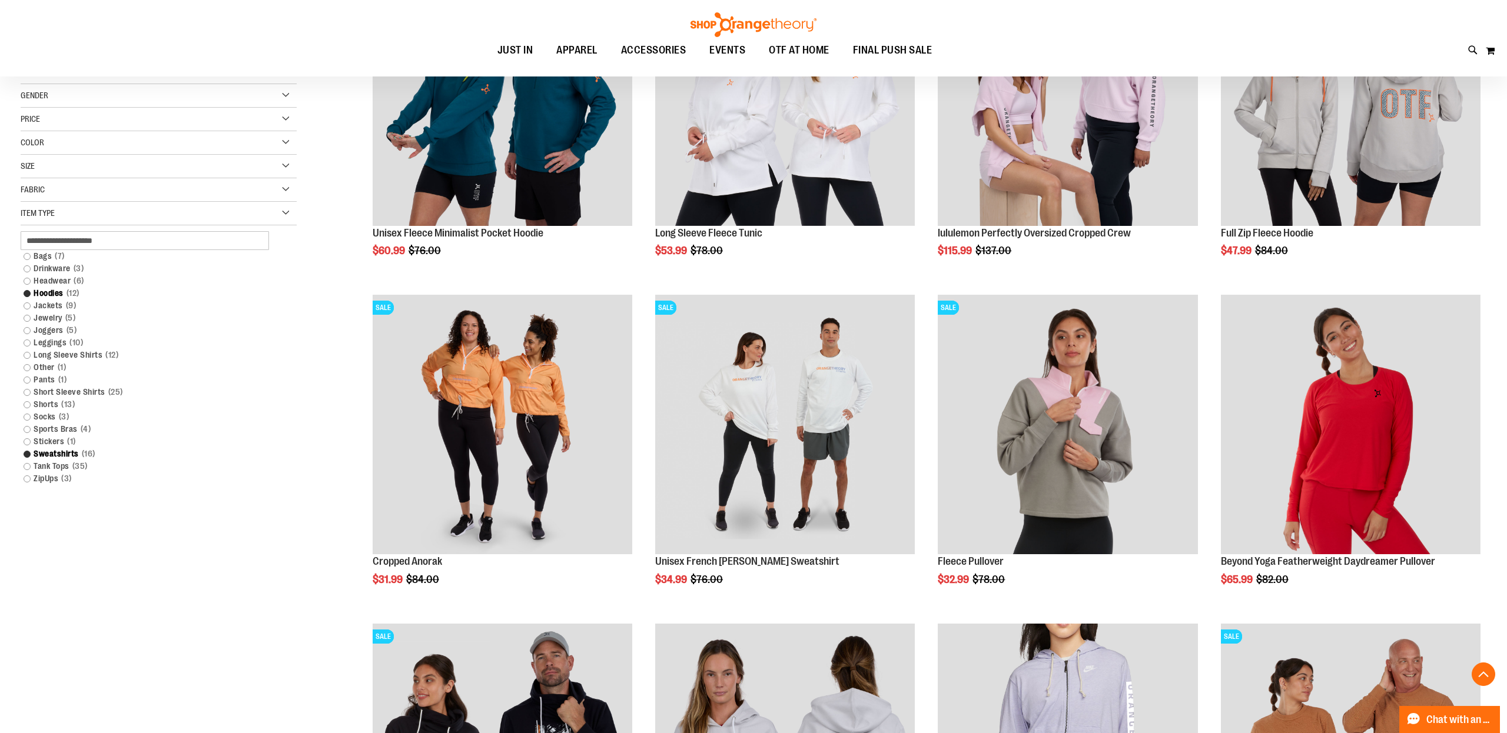
scroll to position [241, 0]
